Goal: Task Accomplishment & Management: Use online tool/utility

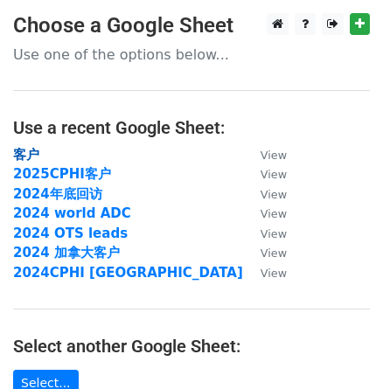
click at [36, 158] on strong "客户" at bounding box center [26, 155] width 26 height 16
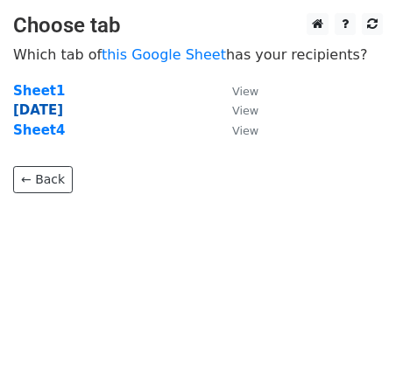
click at [36, 111] on strong "Today" at bounding box center [38, 110] width 50 height 16
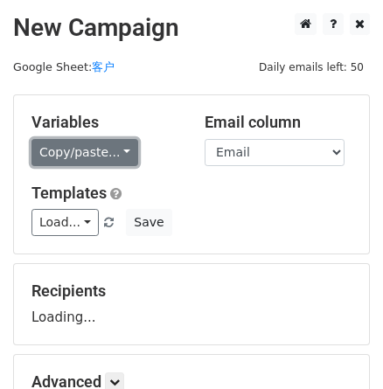
click at [102, 156] on link "Copy/paste..." at bounding box center [85, 152] width 107 height 27
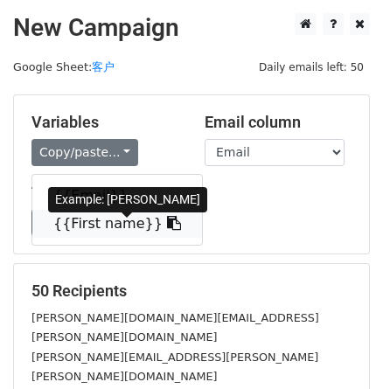
click at [95, 238] on link "{{First name}}" at bounding box center [117, 224] width 170 height 28
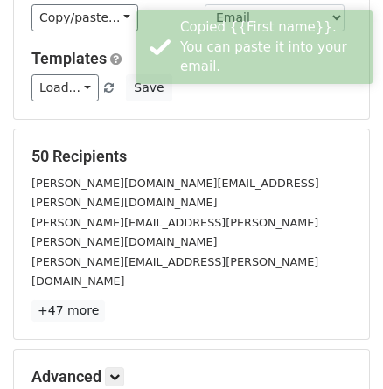
scroll to position [158, 0]
